Goal: Task Accomplishment & Management: Manage account settings

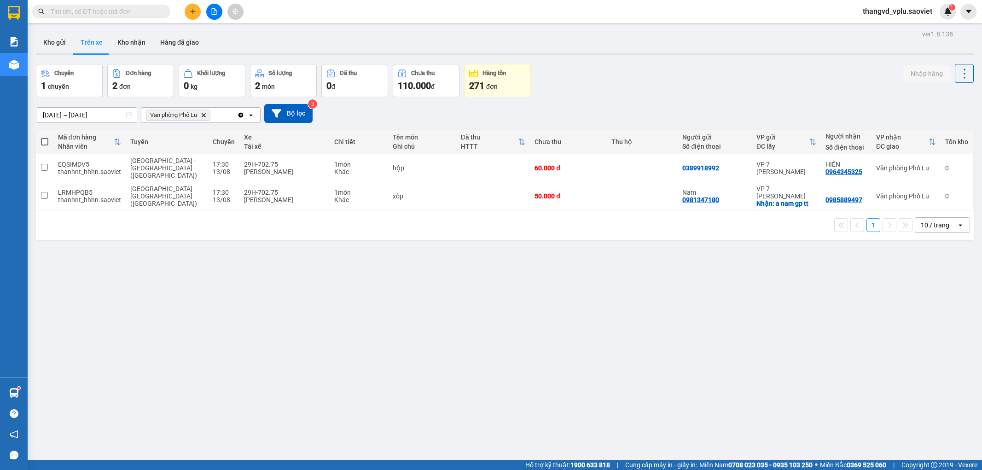
click at [139, 38] on button "Kho nhận" at bounding box center [131, 42] width 43 height 22
type input "[DATE] – [DATE]"
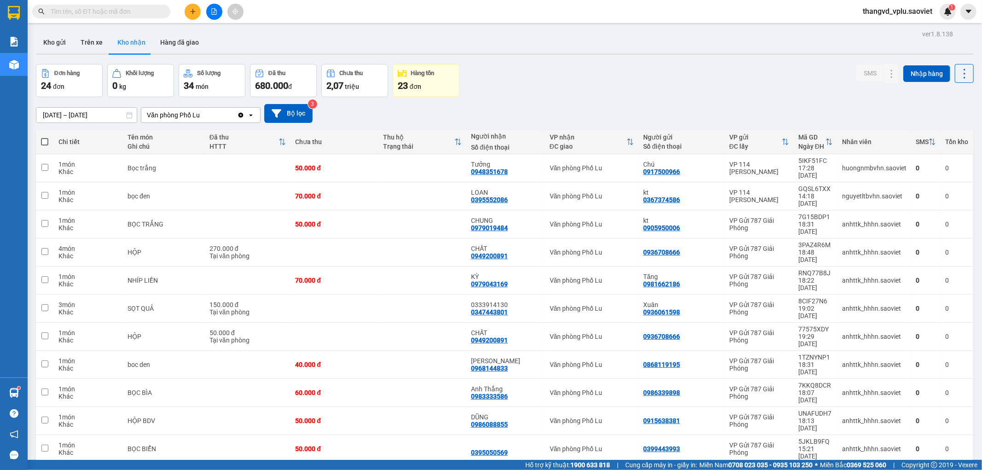
click at [45, 140] on span at bounding box center [44, 141] width 7 height 7
click at [45, 137] on input "checkbox" at bounding box center [45, 137] width 0 height 0
checkbox input "true"
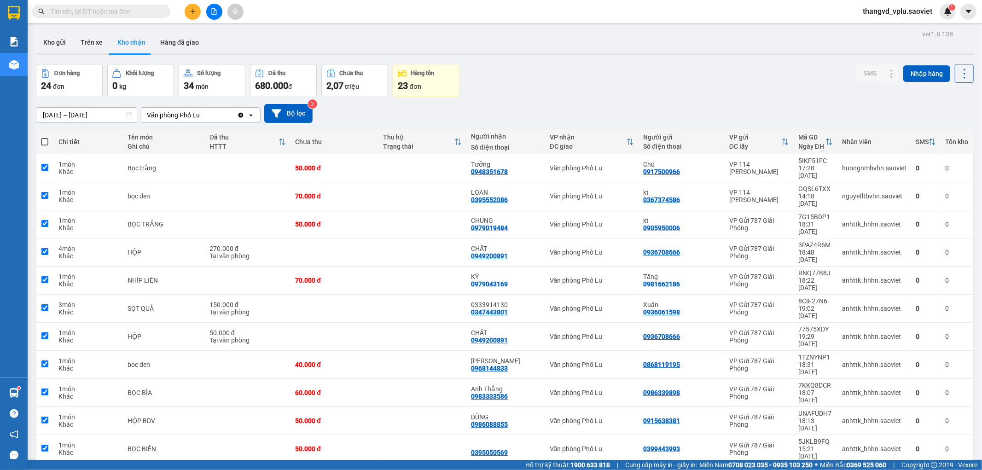
checkbox input "true"
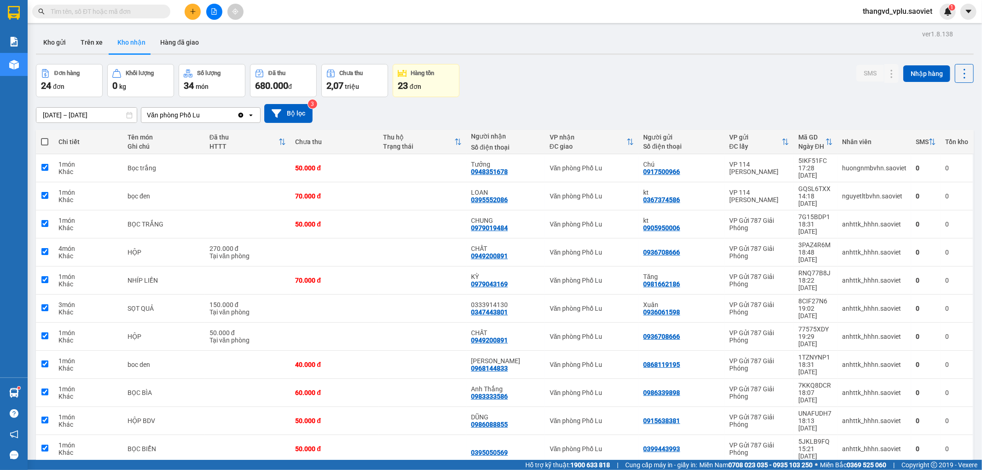
checkbox input "true"
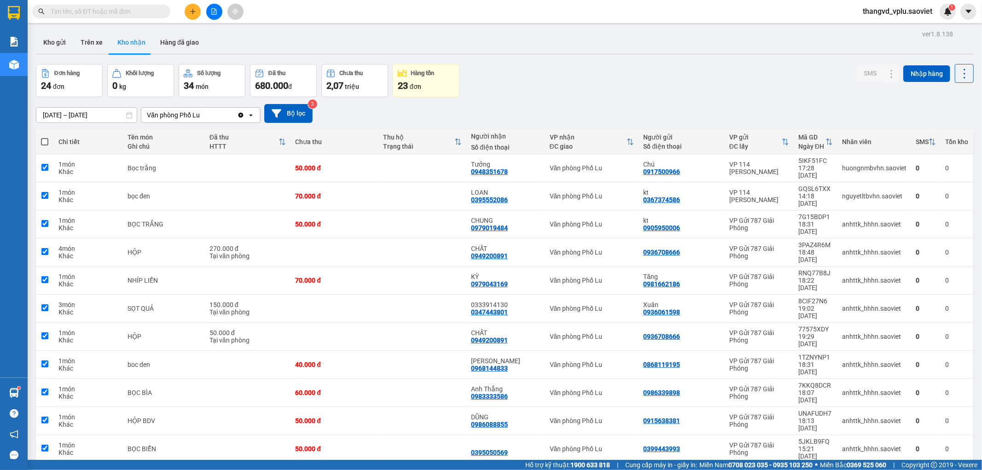
checkbox input "true"
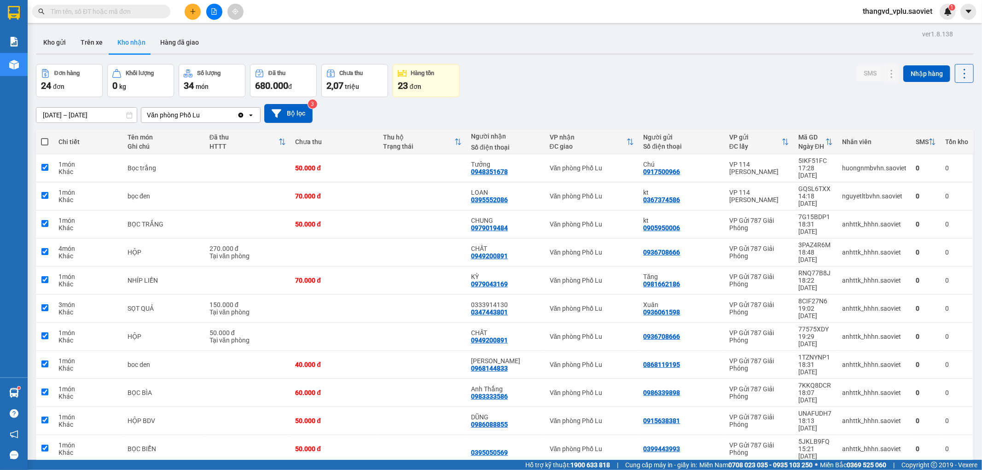
checkbox input "true"
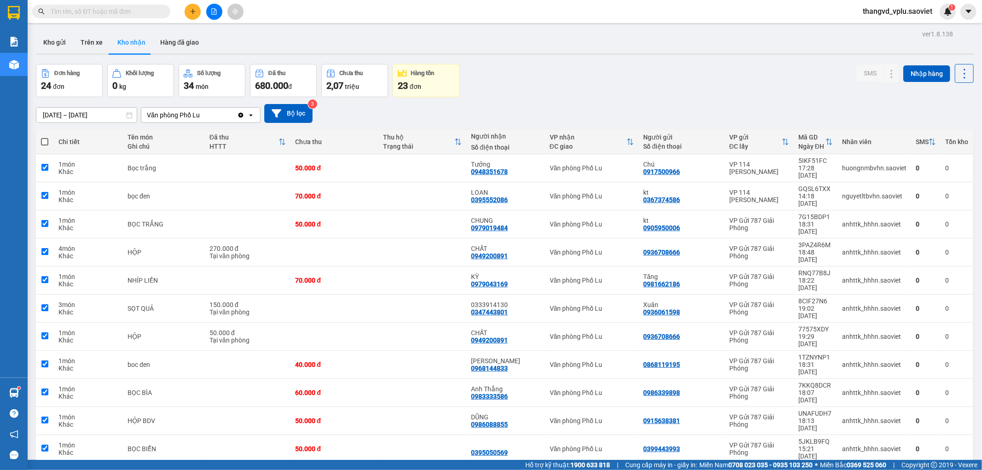
checkbox input "true"
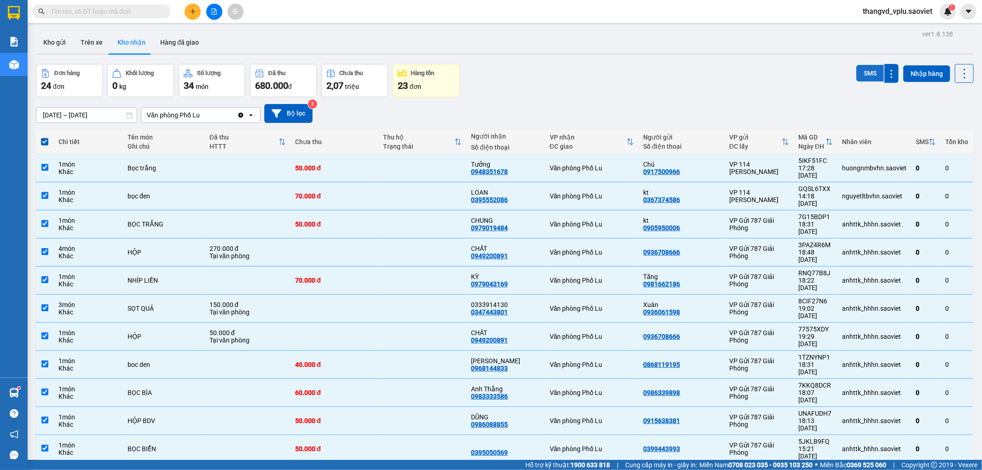
click at [859, 72] on button "SMS" at bounding box center [870, 73] width 28 height 17
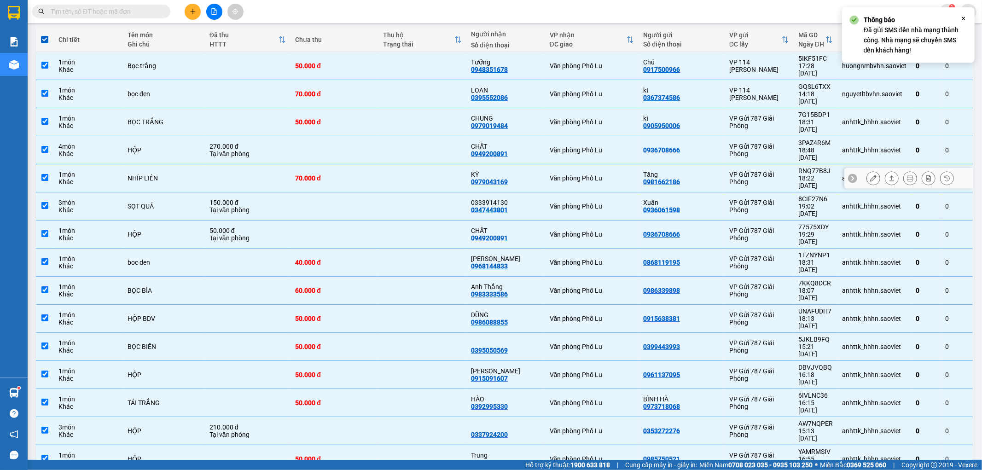
scroll to position [104, 0]
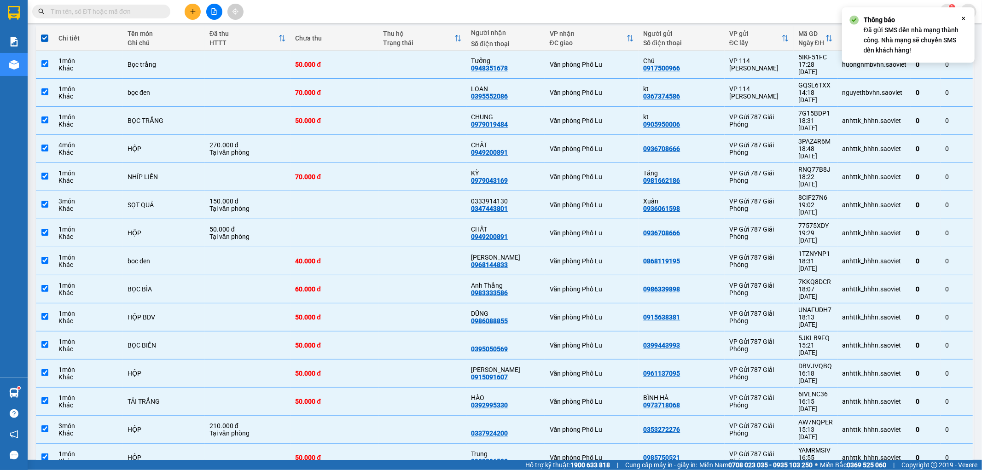
click at [109, 5] on span at bounding box center [101, 12] width 138 height 14
click at [108, 7] on input "text" at bounding box center [105, 11] width 109 height 10
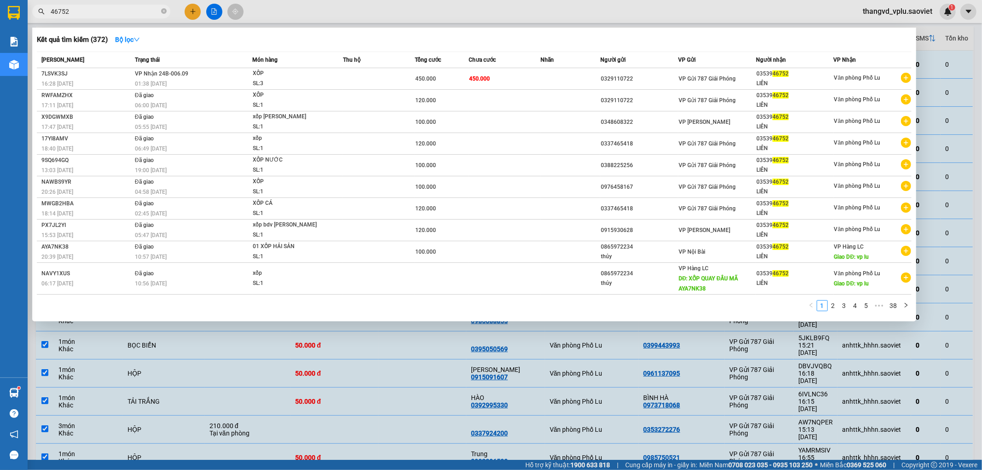
type input "46752"
click at [329, 3] on div at bounding box center [491, 235] width 982 height 470
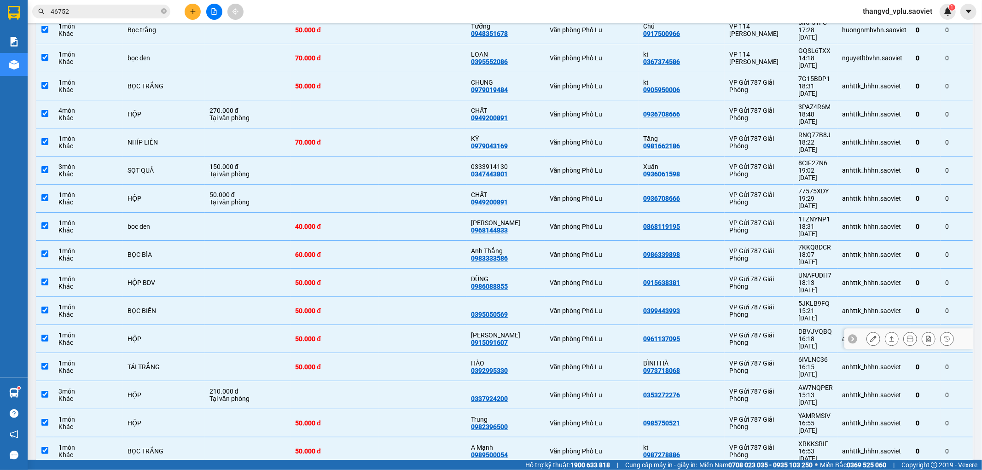
scroll to position [0, 0]
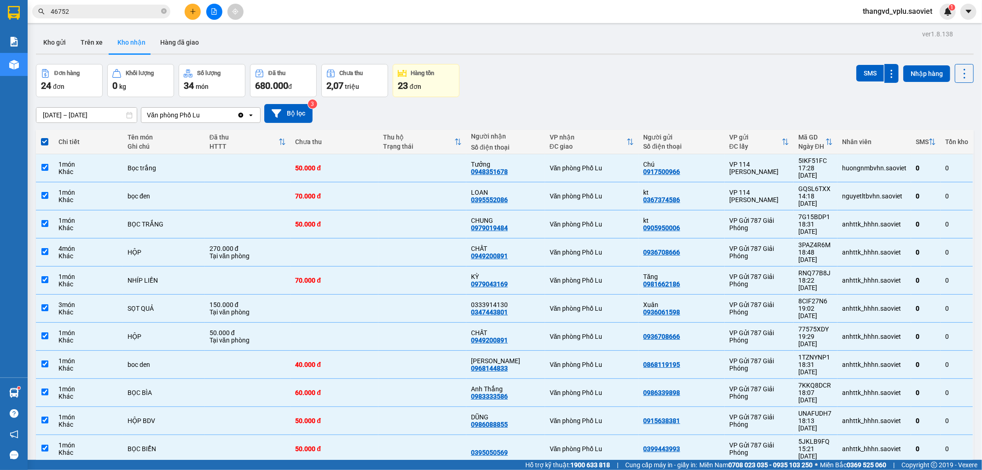
click at [45, 141] on span at bounding box center [44, 141] width 7 height 7
click at [45, 137] on input "checkbox" at bounding box center [45, 137] width 0 height 0
checkbox input "false"
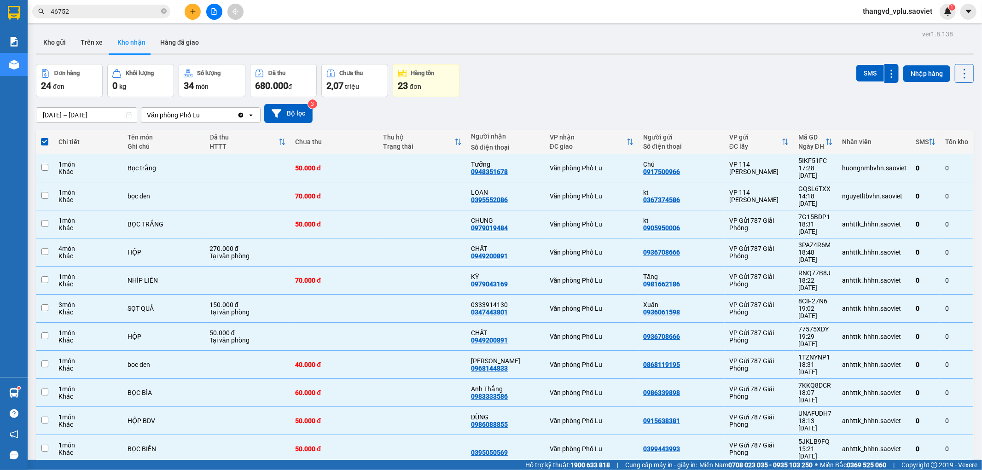
checkbox input "false"
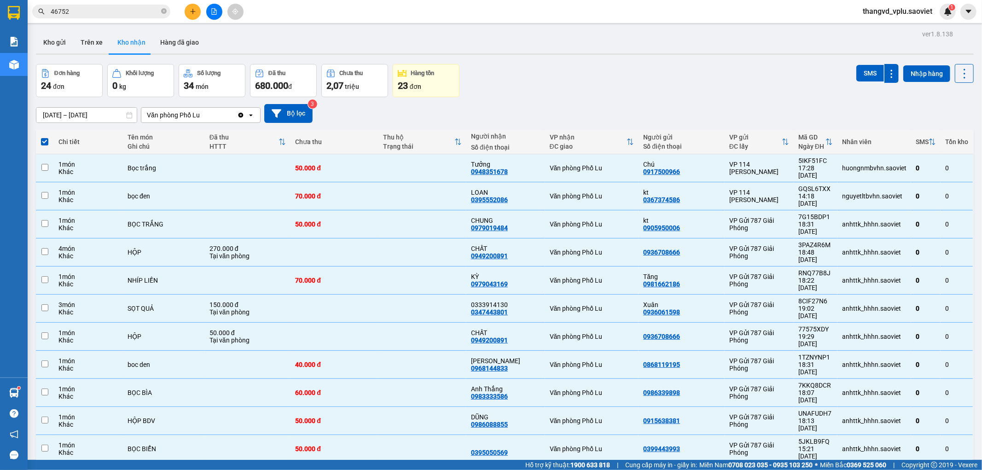
checkbox input "false"
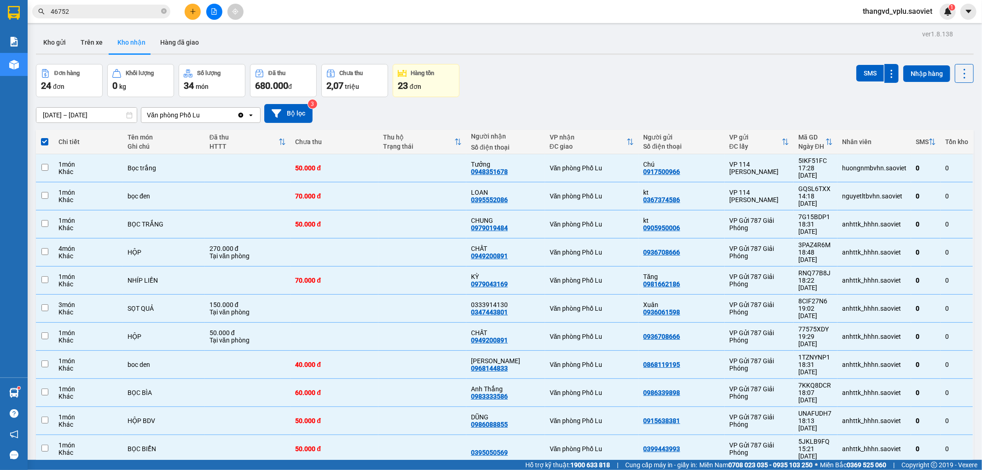
checkbox input "false"
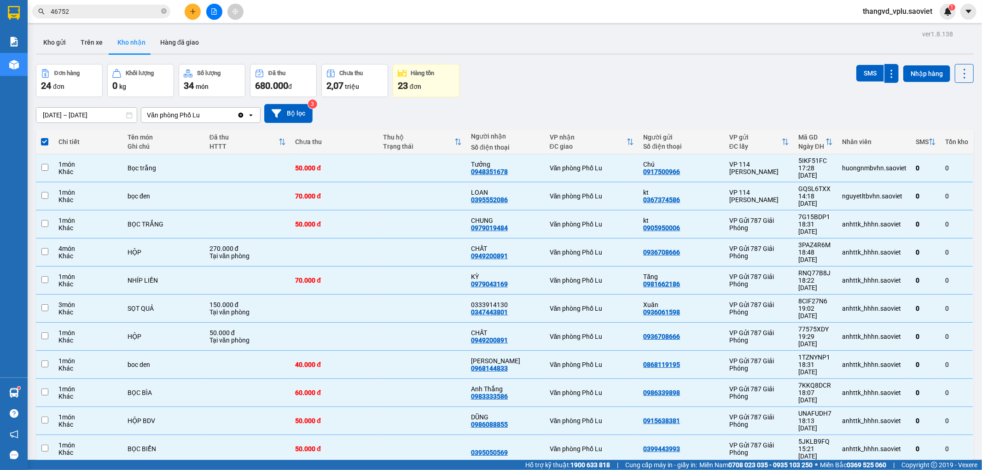
checkbox input "false"
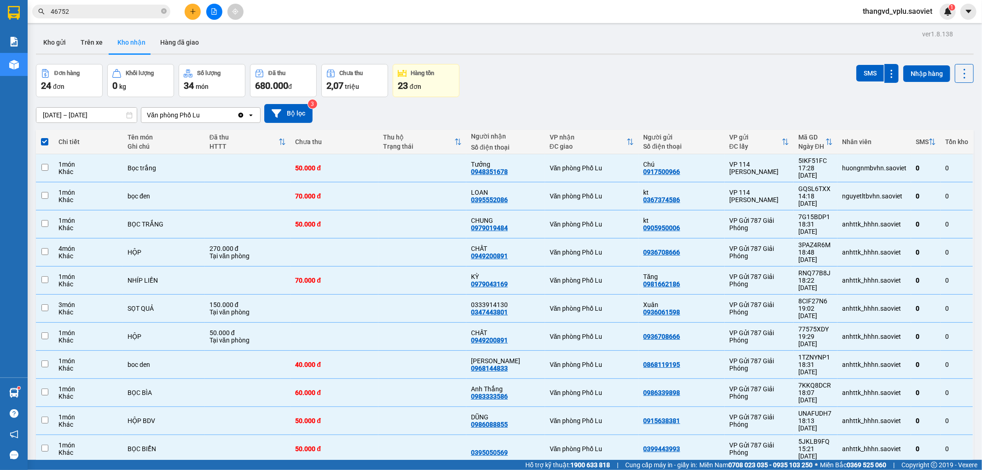
checkbox input "false"
